Goal: Task Accomplishment & Management: Manage account settings

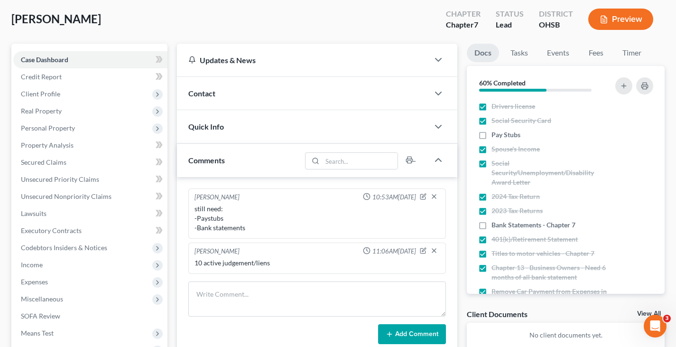
scroll to position [47, 0]
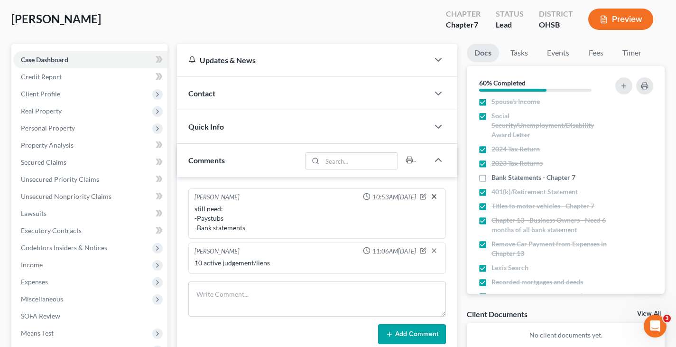
drag, startPoint x: 482, startPoint y: 179, endPoint x: 434, endPoint y: 200, distance: 52.4
click at [491, 179] on label "Bank Statements - Chapter 7" at bounding box center [533, 177] width 84 height 9
click at [495, 179] on input "Bank Statements - Chapter 7" at bounding box center [498, 176] width 6 height 6
checkbox input "true"
click at [424, 198] on icon "button" at bounding box center [423, 196] width 7 height 7
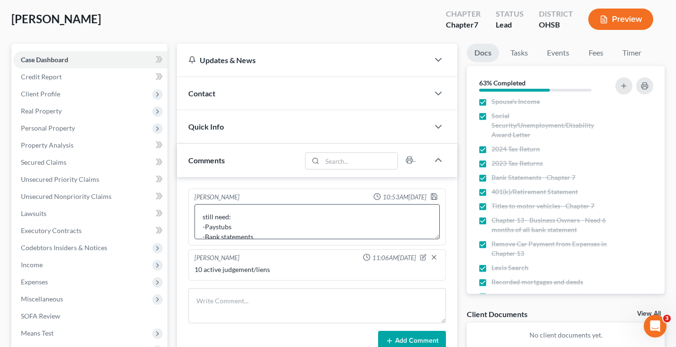
scroll to position [10, 0]
drag, startPoint x: 257, startPoint y: 228, endPoint x: 202, endPoint y: 231, distance: 55.5
click at [202, 231] on textarea "still need: -Paystubs -Bank statements" at bounding box center [316, 221] width 245 height 35
type textarea "still need: -Paystubs"
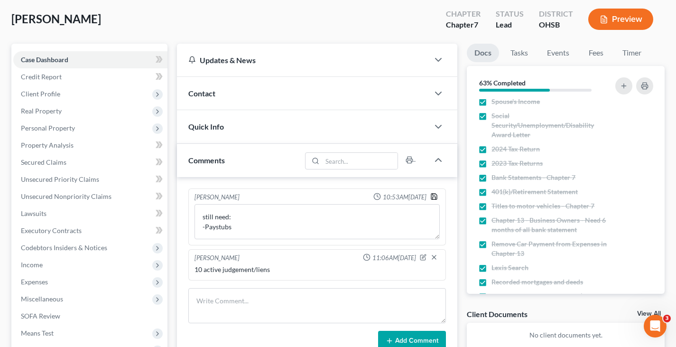
click at [434, 195] on polyline "button" at bounding box center [434, 194] width 2 height 1
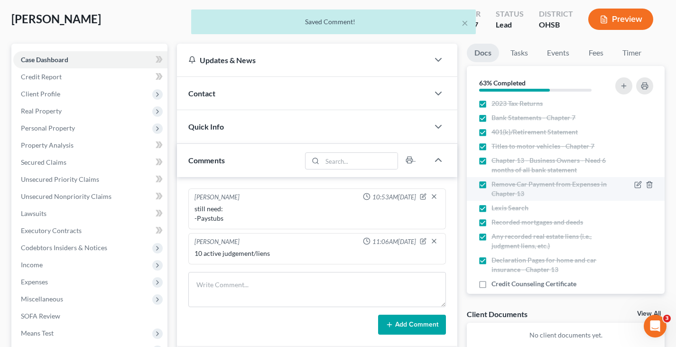
scroll to position [142, 0]
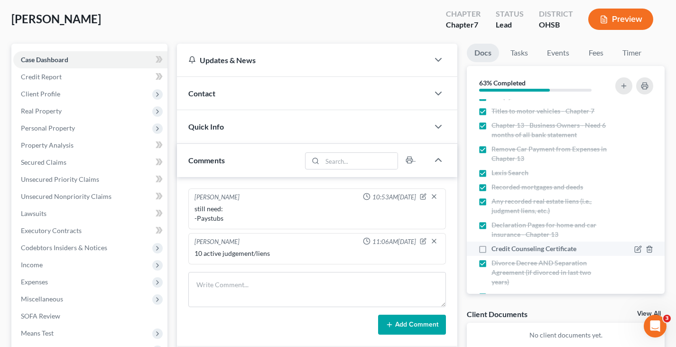
click at [491, 249] on label "Credit Counseling Certificate" at bounding box center [533, 248] width 85 height 9
click at [495, 249] on input "Credit Counseling Certificate" at bounding box center [498, 247] width 6 height 6
checkbox input "true"
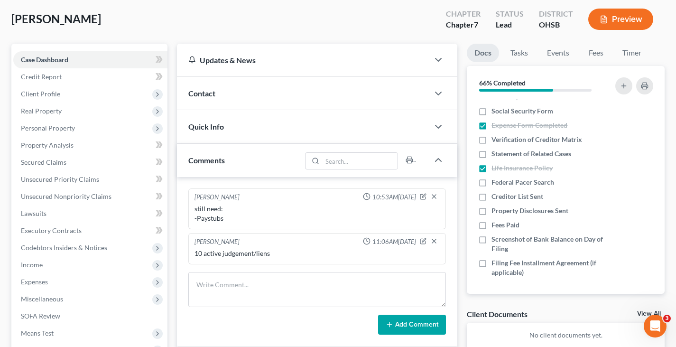
scroll to position [361, 0]
click at [491, 223] on label "Fees Paid" at bounding box center [505, 223] width 28 height 9
click at [495, 223] on input "Fees Paid" at bounding box center [498, 222] width 6 height 6
checkbox input "true"
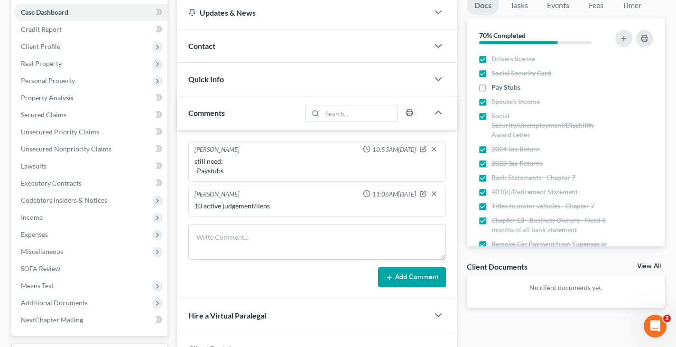
scroll to position [47, 0]
